Goal: Information Seeking & Learning: Check status

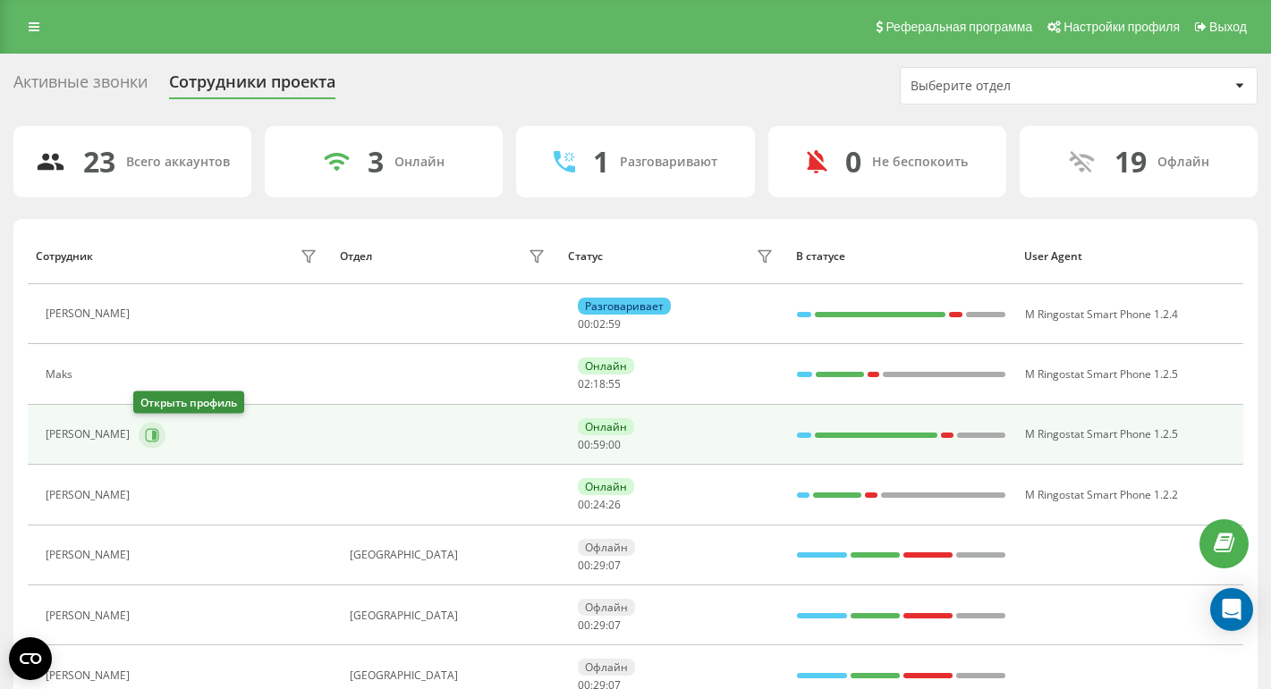
click at [145, 432] on icon at bounding box center [152, 435] width 14 height 14
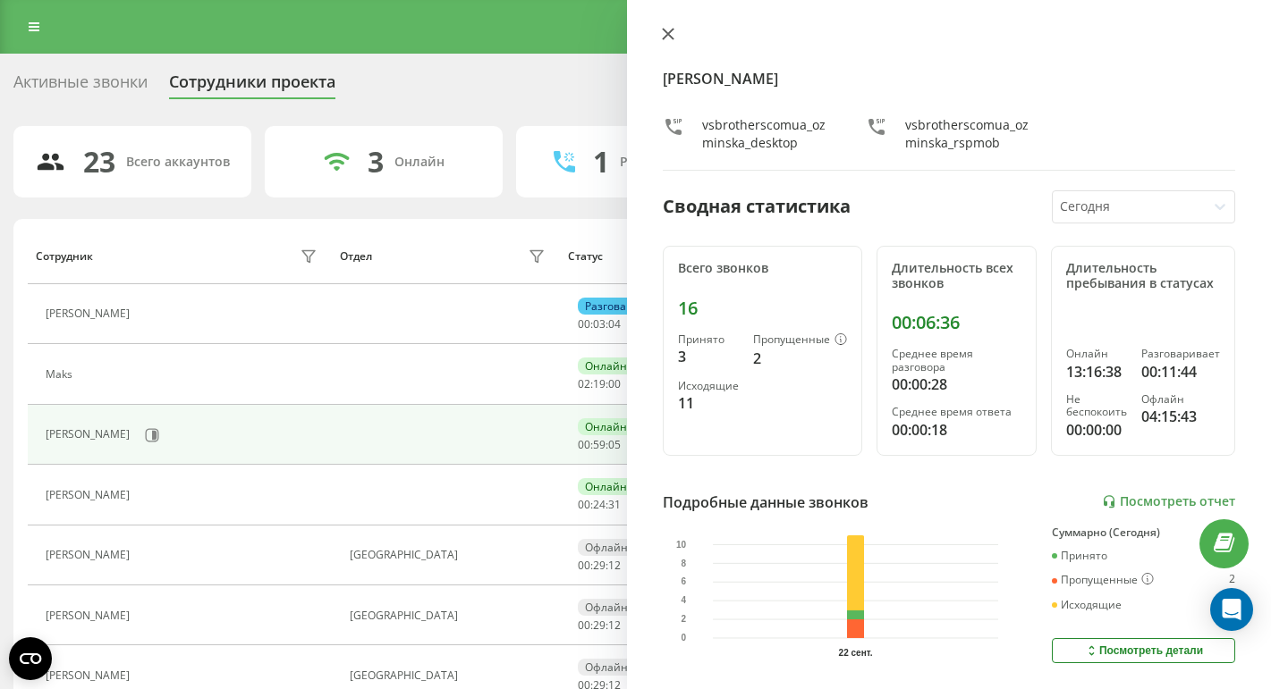
click at [669, 38] on icon at bounding box center [668, 34] width 13 height 13
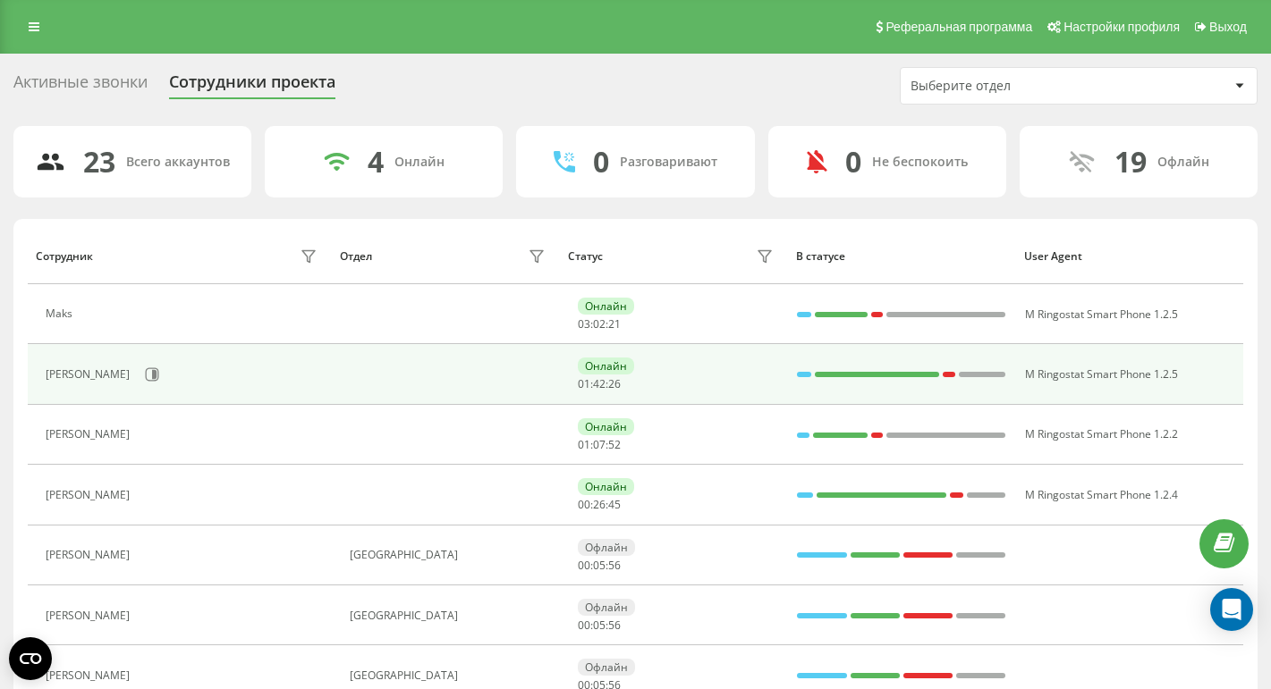
click at [157, 383] on div "Yuliia Ozminska" at bounding box center [184, 374] width 276 height 30
click at [150, 383] on button at bounding box center [152, 374] width 27 height 27
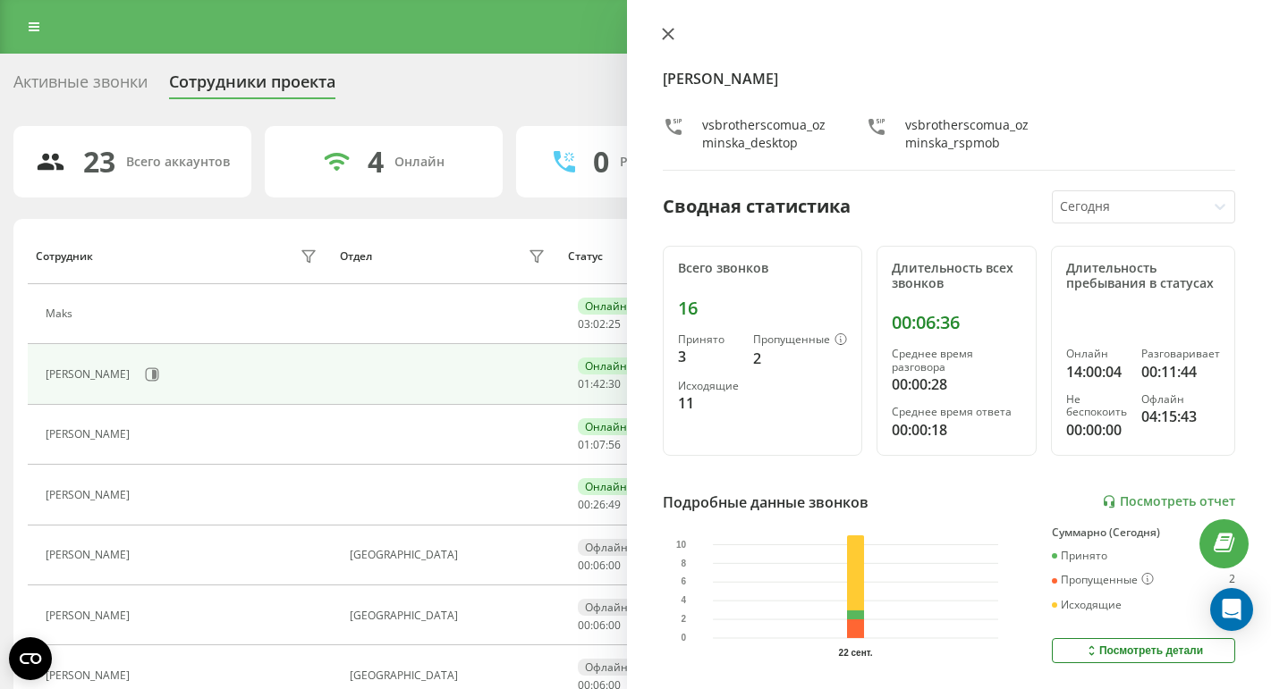
click at [663, 31] on icon at bounding box center [668, 34] width 13 height 13
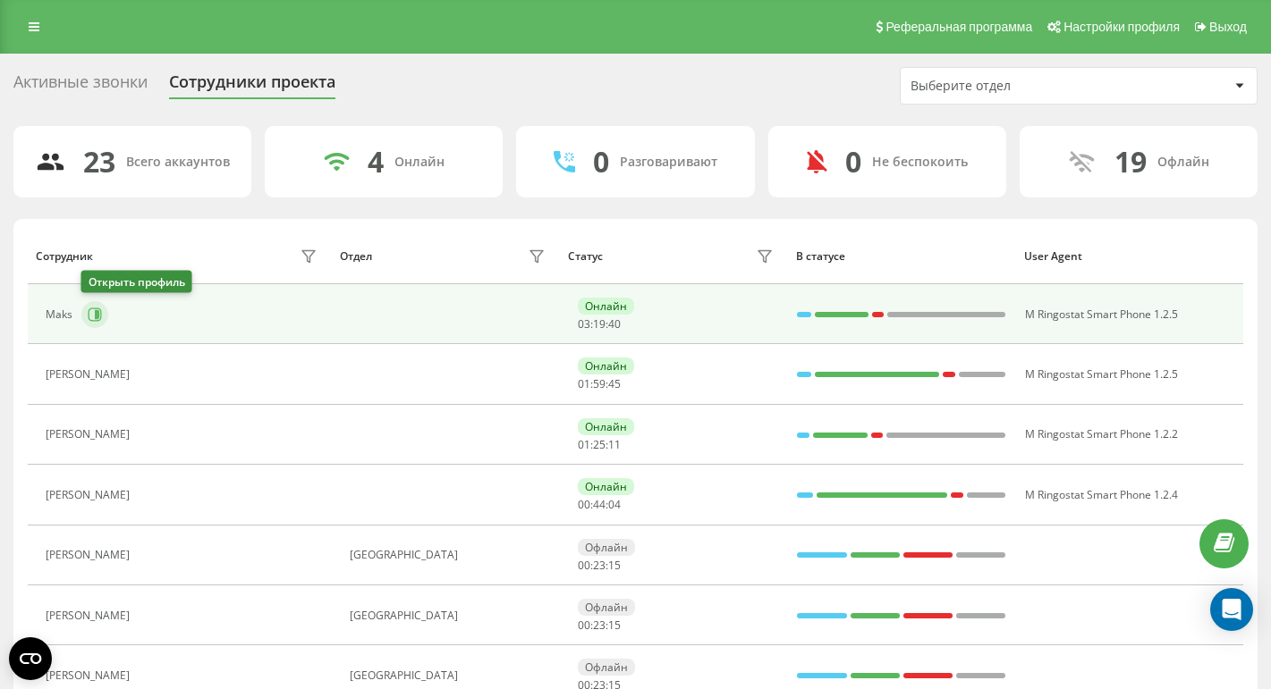
click at [93, 315] on icon at bounding box center [95, 315] width 14 height 14
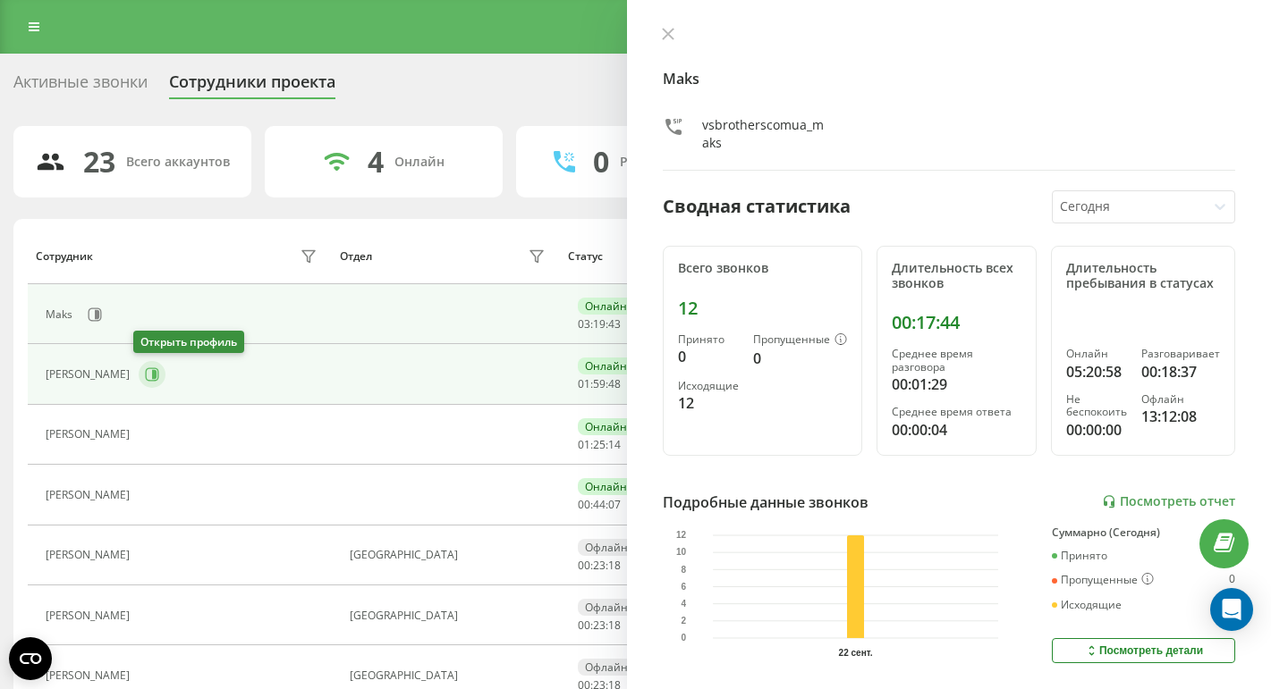
click at [151, 376] on icon at bounding box center [152, 374] width 14 height 14
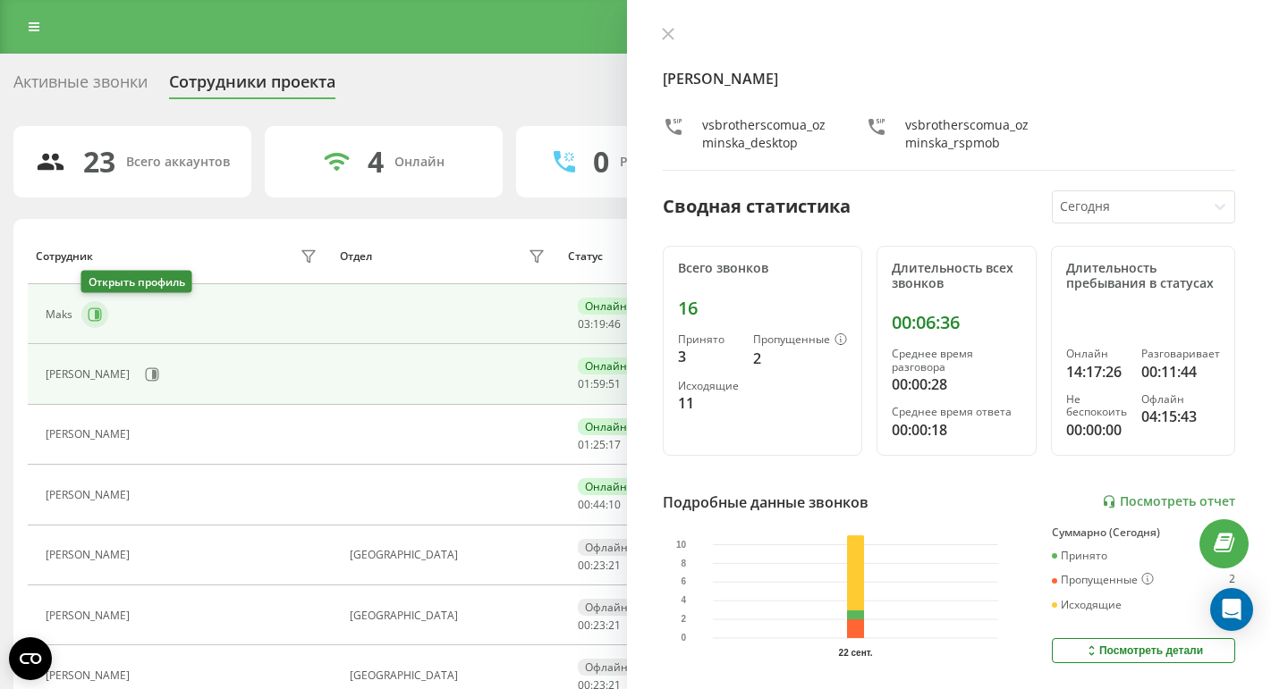
click at [100, 317] on icon at bounding box center [95, 314] width 13 height 13
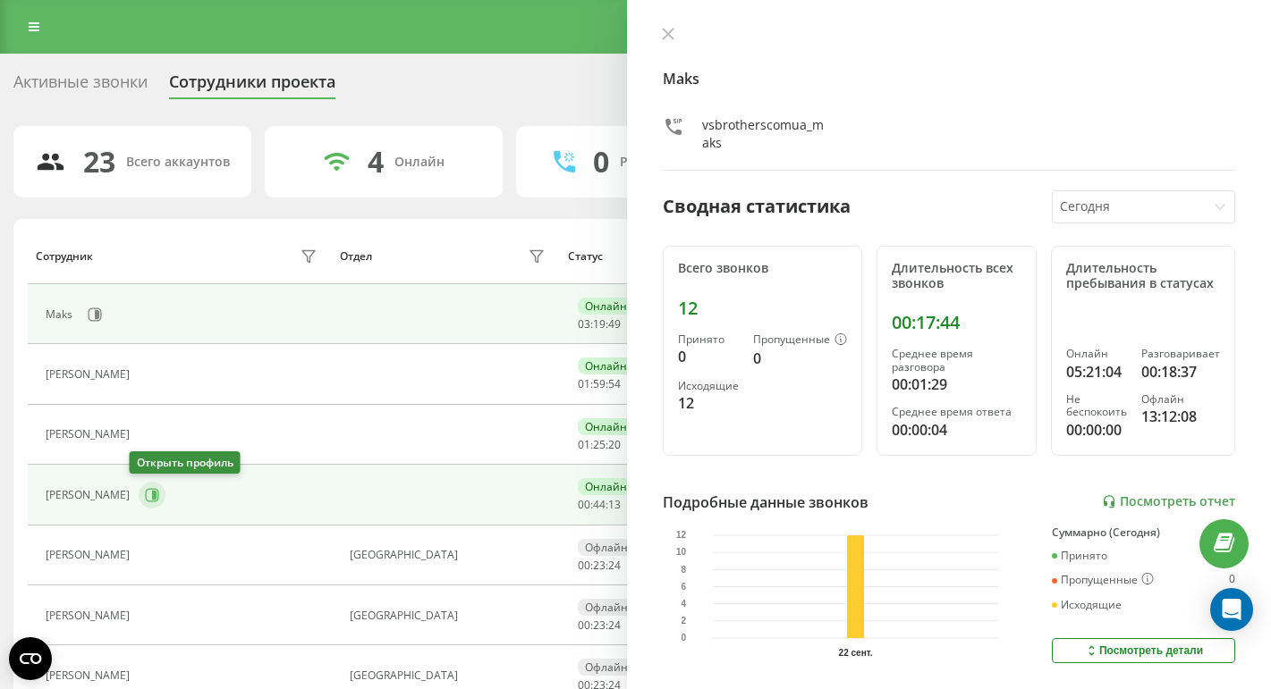
click at [146, 489] on icon at bounding box center [152, 494] width 13 height 13
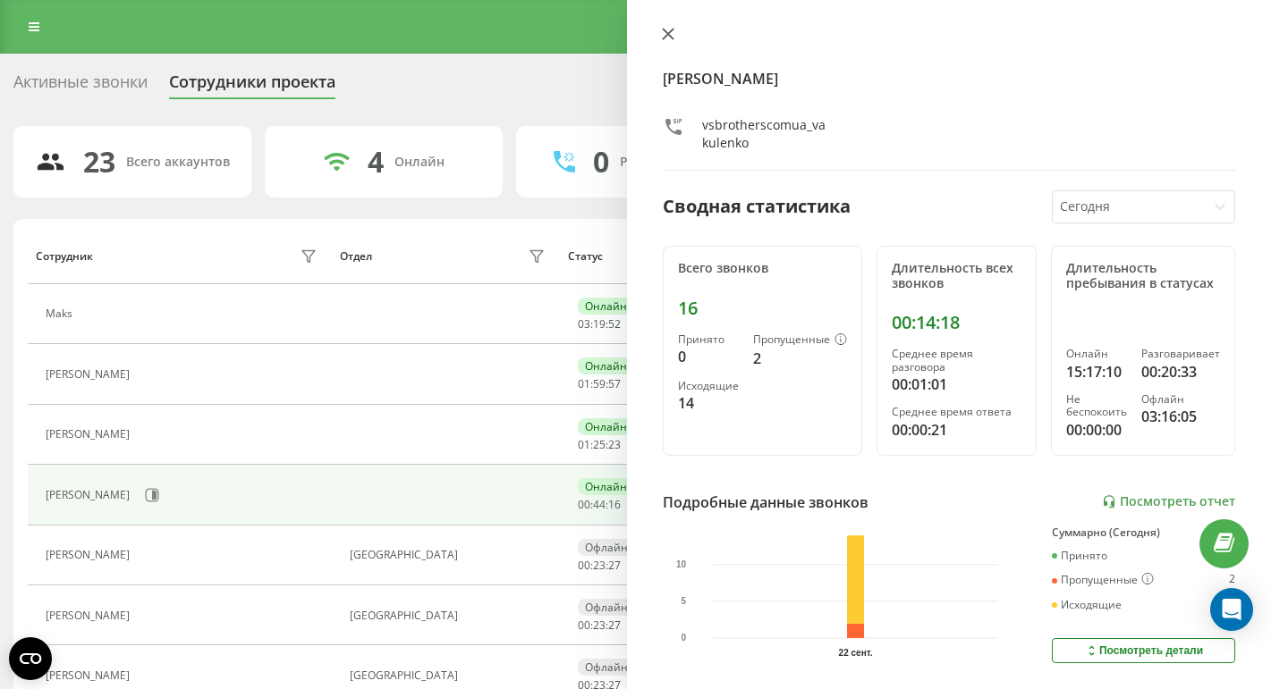
click at [673, 30] on icon at bounding box center [668, 34] width 13 height 13
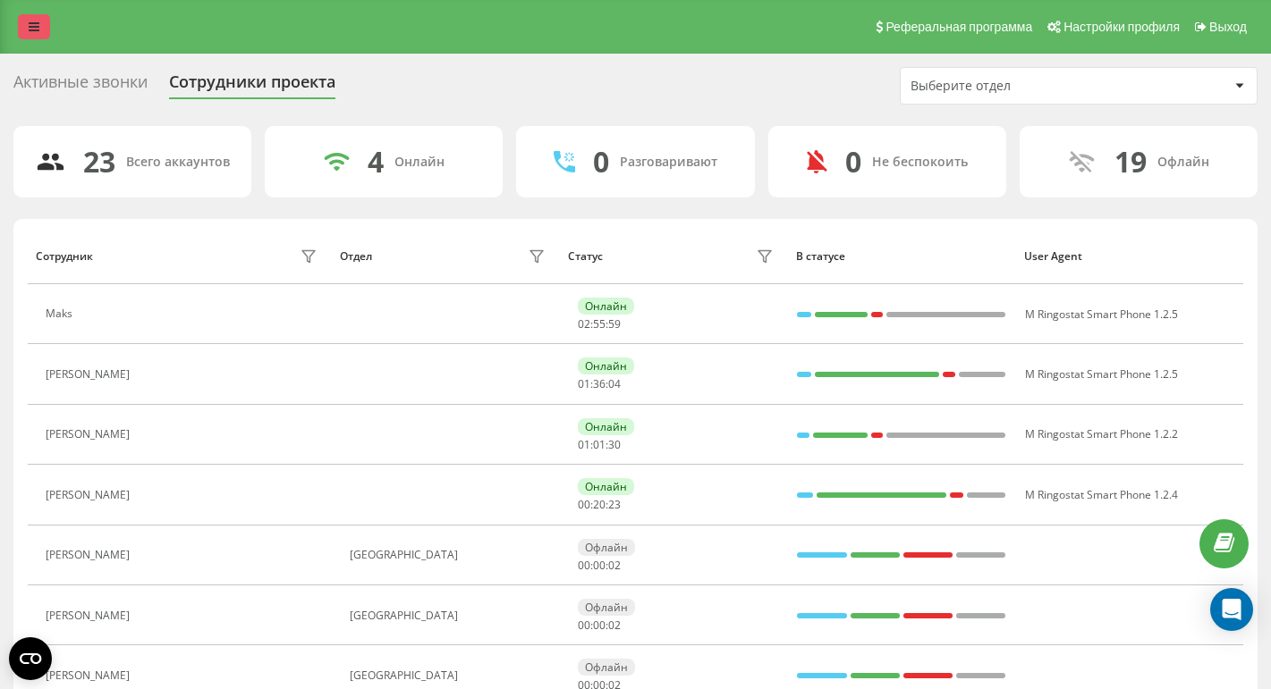
click at [31, 20] on link at bounding box center [34, 26] width 32 height 25
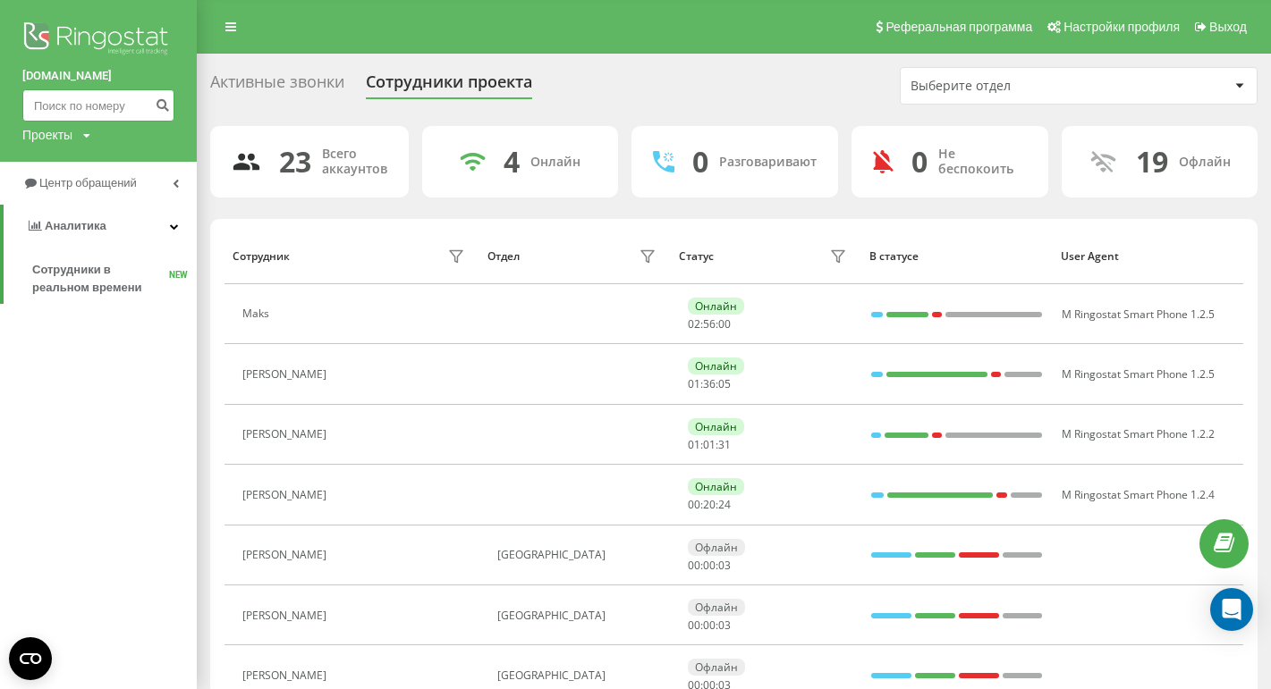
click at [67, 101] on input at bounding box center [98, 105] width 152 height 32
paste input "+48 606 407 409"
click at [42, 110] on input "+48 606 407 409" at bounding box center [98, 105] width 152 height 32
type input "48 606 407 409"
